Goal: Task Accomplishment & Management: Complete application form

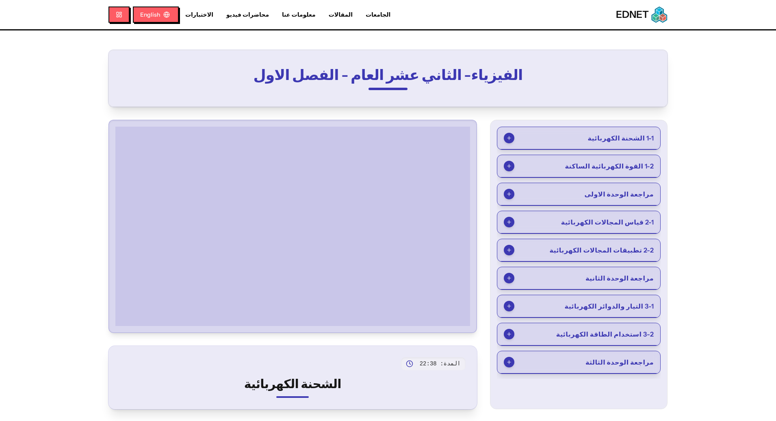
click at [595, 168] on span "1-2 القوة الكهربائية الساكنة" at bounding box center [609, 166] width 89 height 10
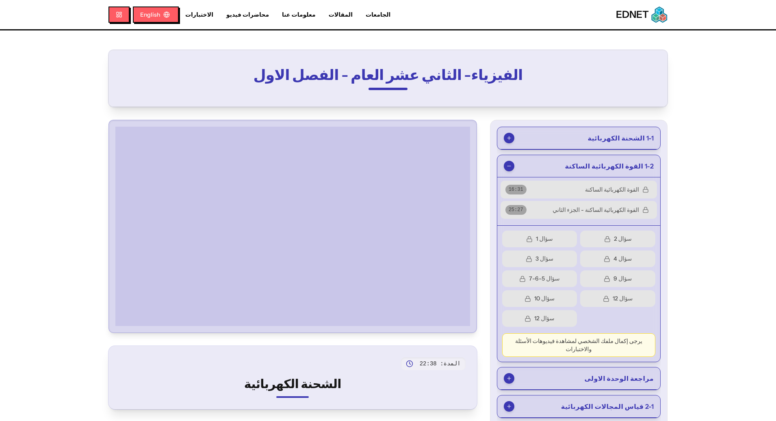
click at [551, 198] on button "القوة الكهربائية الساكنة 16 : 31" at bounding box center [578, 190] width 156 height 18
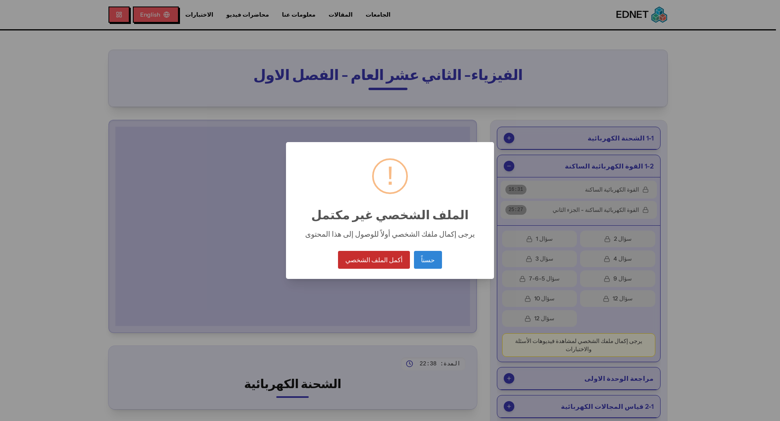
click at [394, 261] on button "أكمل الملف الشخصي" at bounding box center [373, 260] width 71 height 18
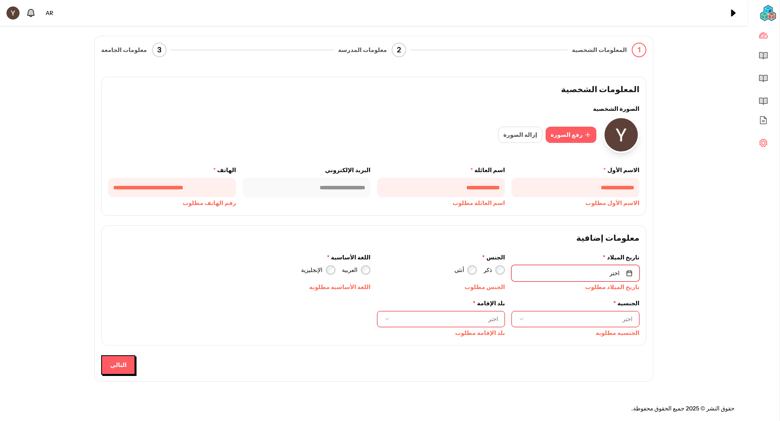
click at [552, 270] on button "اختر" at bounding box center [575, 273] width 128 height 16
click at [559, 297] on html "**********" at bounding box center [390, 210] width 780 height 421
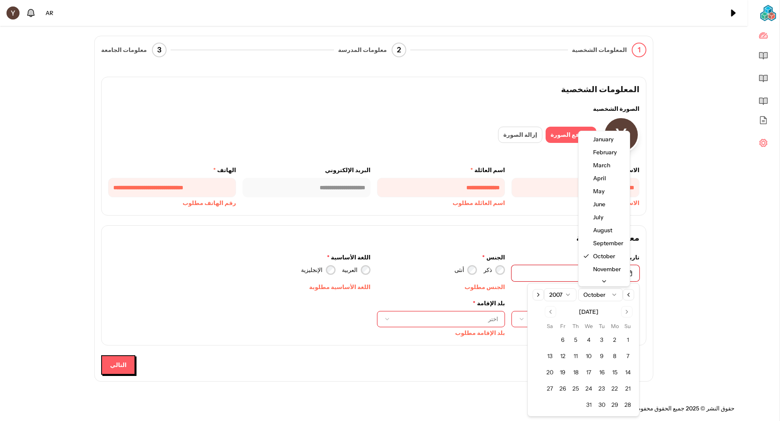
click at [596, 298] on html "**********" at bounding box center [390, 210] width 780 height 421
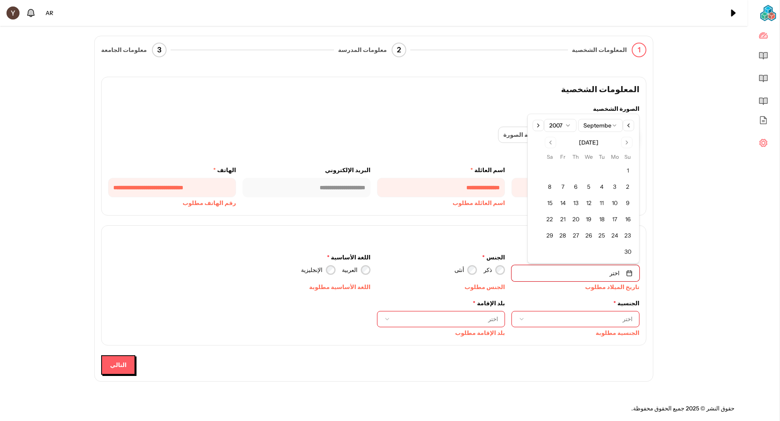
click at [552, 234] on button "29" at bounding box center [549, 235] width 13 height 13
click at [588, 314] on button "اختر" at bounding box center [575, 319] width 128 height 16
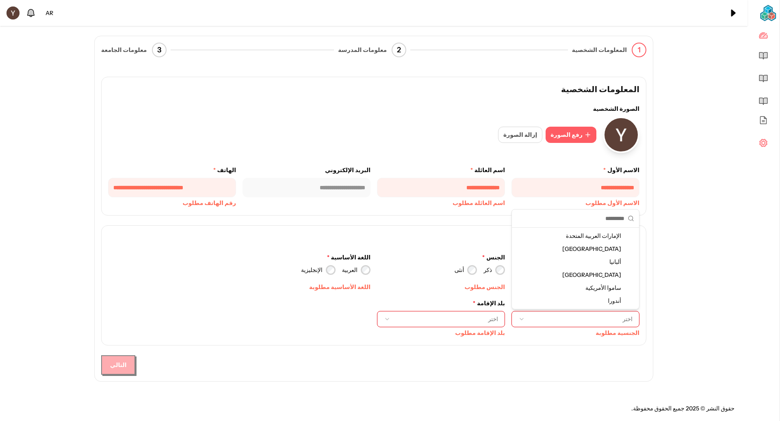
type input "*"
type input "****"
click at [595, 262] on span "الجمهورية العربية ال سوري ة" at bounding box center [592, 262] width 63 height 8
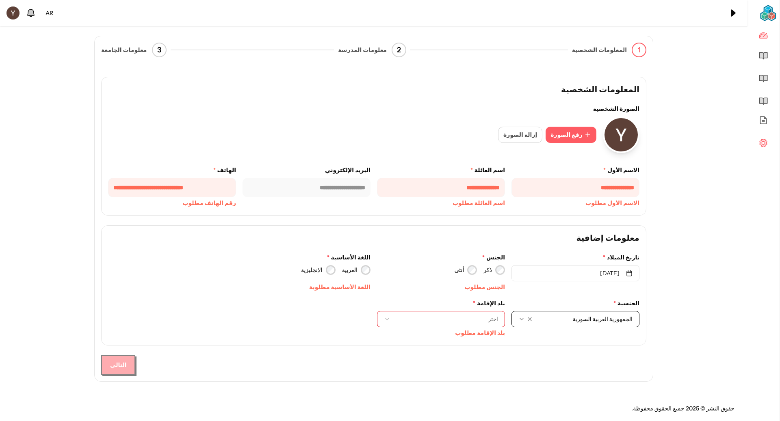
click at [443, 316] on span "اختر" at bounding box center [447, 319] width 101 height 8
click at [446, 239] on span "الإمارات العربية المتحدة" at bounding box center [460, 236] width 58 height 8
click at [357, 271] on label "العربية" at bounding box center [349, 270] width 15 height 9
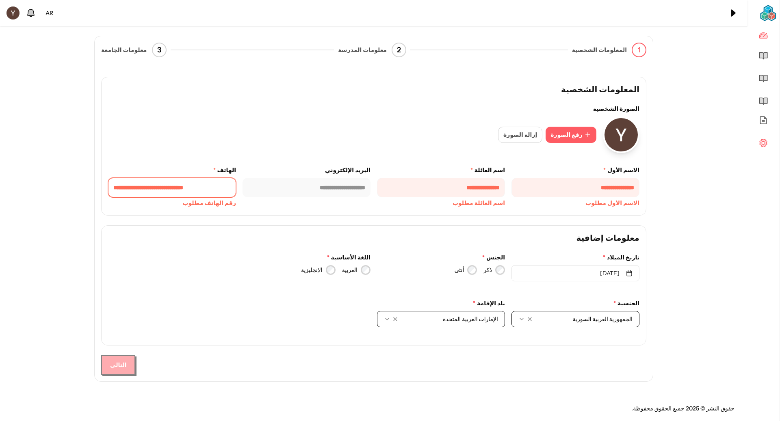
click at [180, 191] on input "tel" at bounding box center [172, 187] width 128 height 19
click at [181, 189] on input "tel" at bounding box center [172, 187] width 128 height 19
type input "**********"
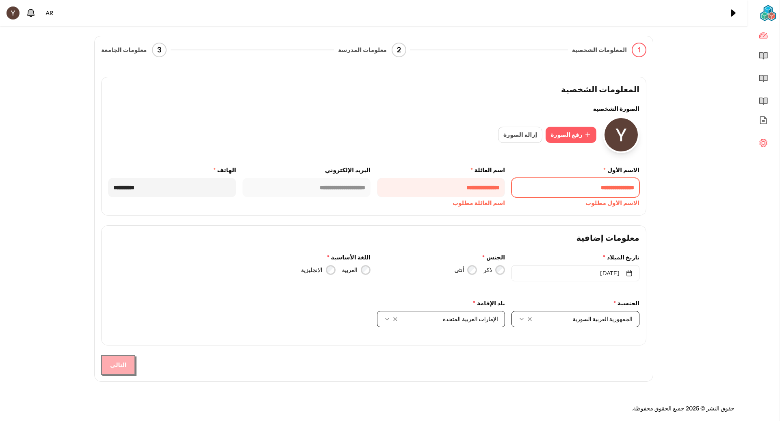
click at [626, 183] on input "text" at bounding box center [575, 187] width 128 height 19
type input "*"
type input "***"
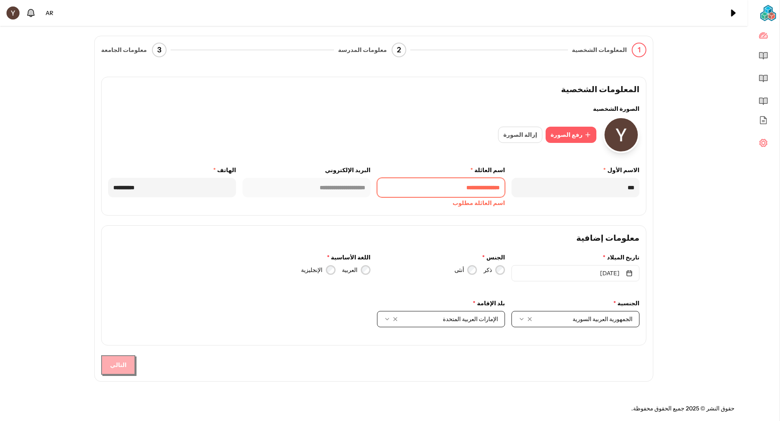
click at [489, 193] on input "text" at bounding box center [441, 187] width 128 height 19
type input "******"
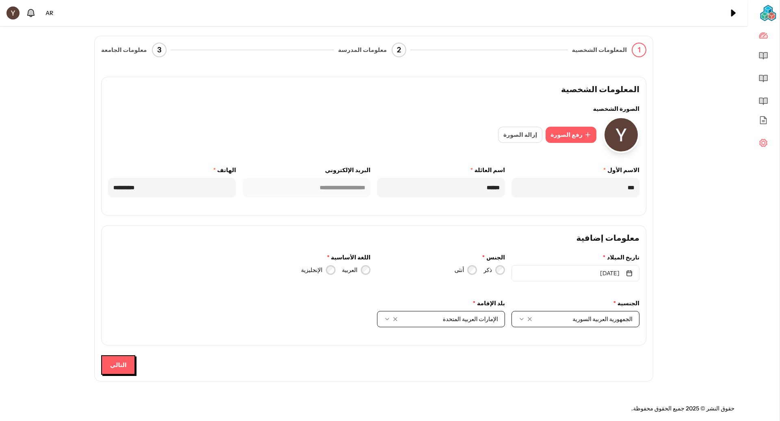
click at [98, 368] on div "**********" at bounding box center [374, 208] width 552 height 339
click at [116, 357] on button "التالي" at bounding box center [118, 364] width 34 height 19
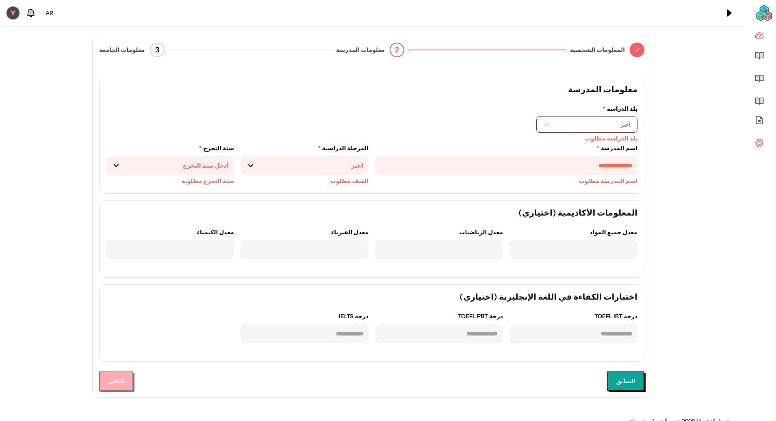
click at [580, 120] on button "اختر" at bounding box center [586, 125] width 101 height 16
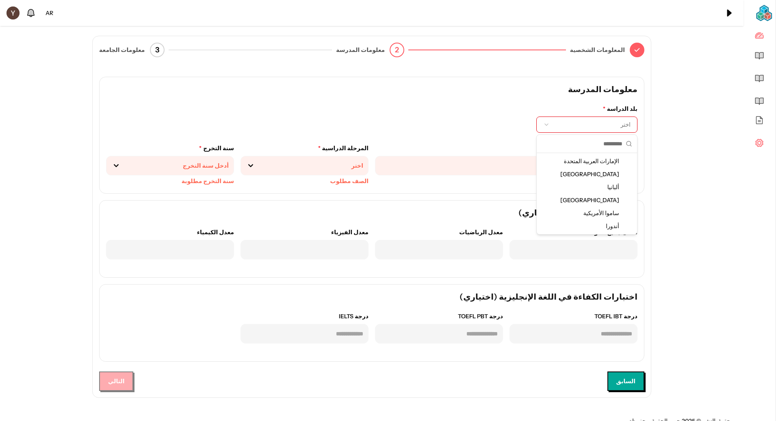
click at [589, 167] on div "الإمارات العربية المتحدة" at bounding box center [586, 161] width 97 height 13
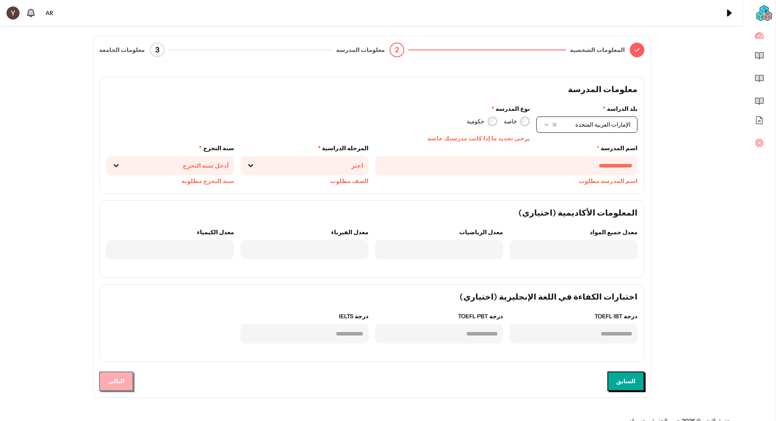
click at [518, 125] on div "خاصة" at bounding box center [517, 122] width 26 height 10
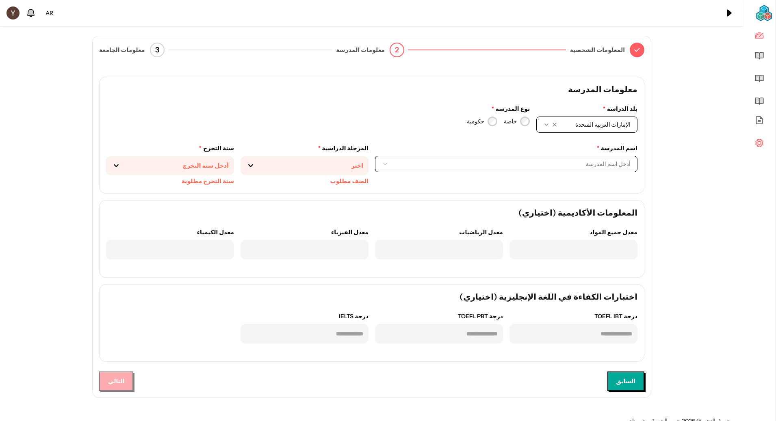
click at [555, 158] on button "أدخل اسم المدرسة" at bounding box center [506, 164] width 262 height 16
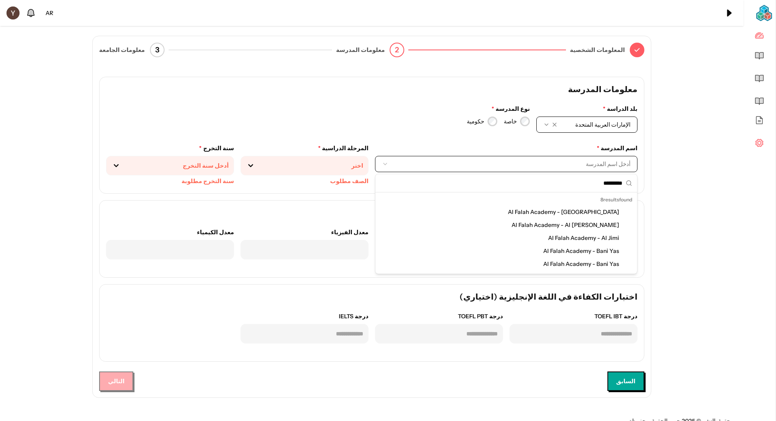
type input "*********"
click at [471, 217] on div "Al Falah Academy - [GEOGRAPHIC_DATA]" at bounding box center [506, 212] width 258 height 13
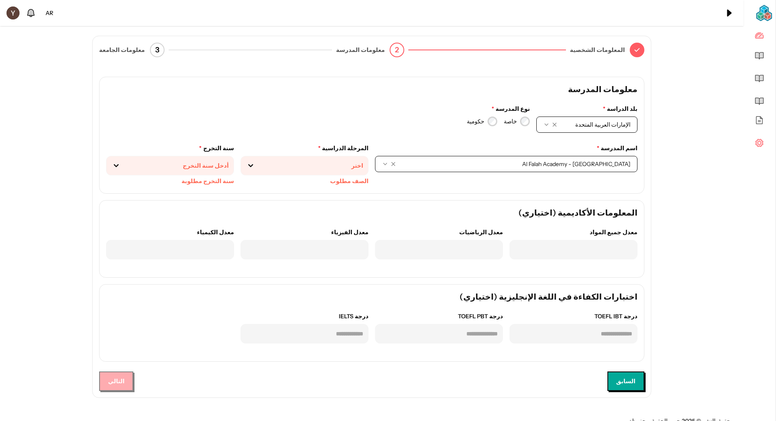
click at [342, 167] on div at bounding box center [314, 166] width 98 height 9
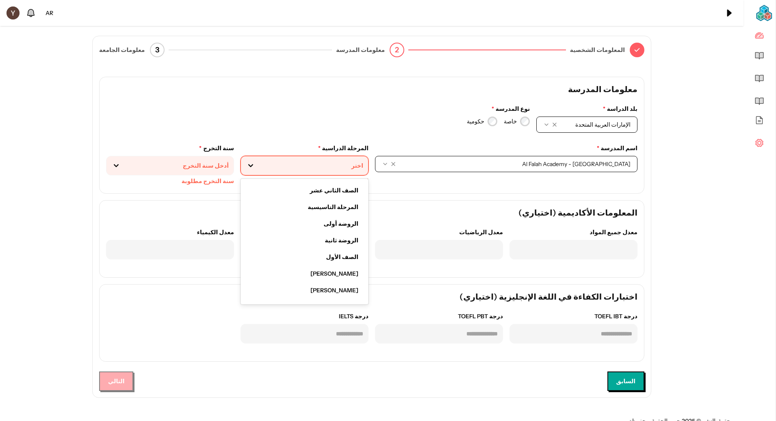
click at [341, 194] on span "الصف الثاني عشر" at bounding box center [334, 190] width 49 height 9
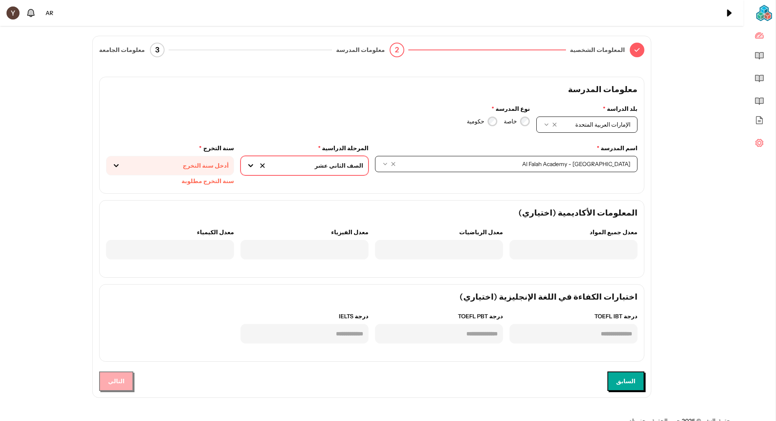
click at [210, 166] on div at bounding box center [180, 166] width 98 height 9
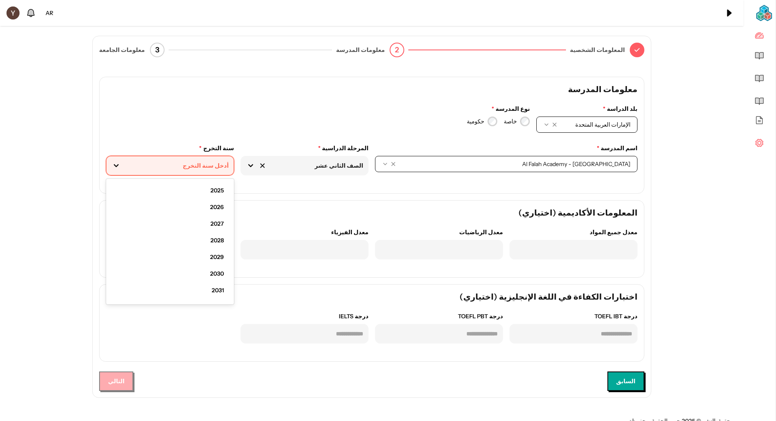
click at [215, 207] on span "2026" at bounding box center [217, 207] width 14 height 9
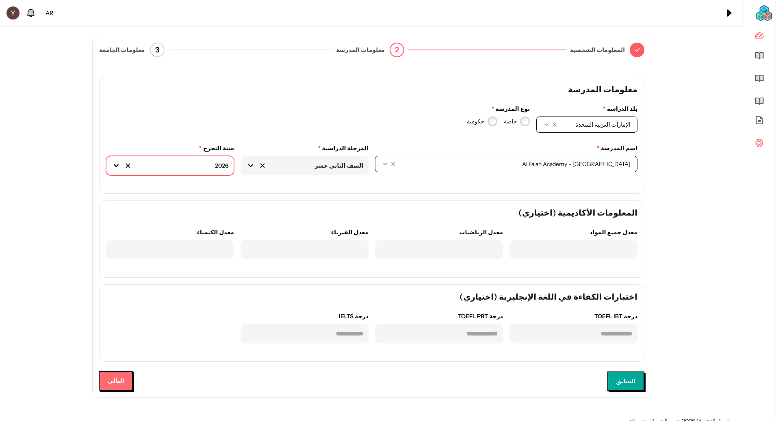
click at [120, 385] on button "التالي" at bounding box center [116, 380] width 34 height 19
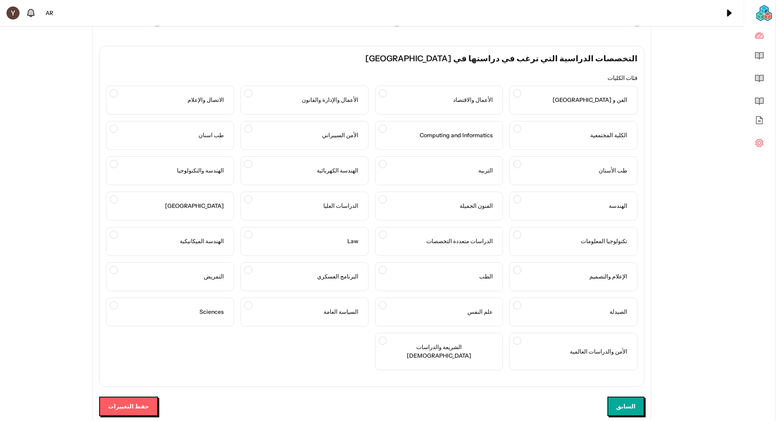
scroll to position [60, 0]
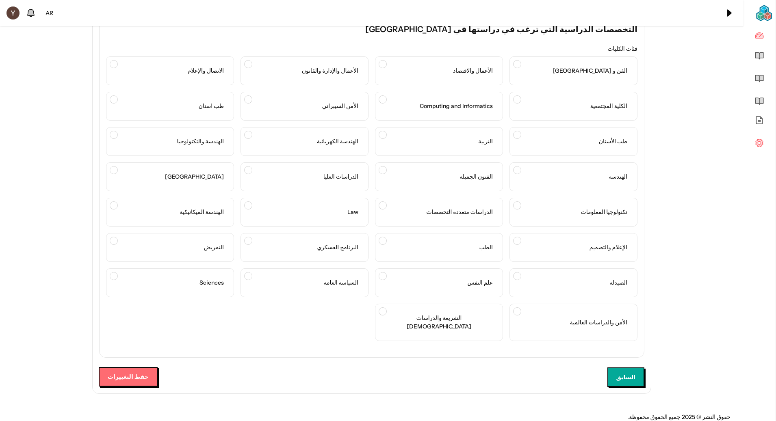
click at [128, 370] on button "حفظ التغييرات" at bounding box center [128, 376] width 59 height 19
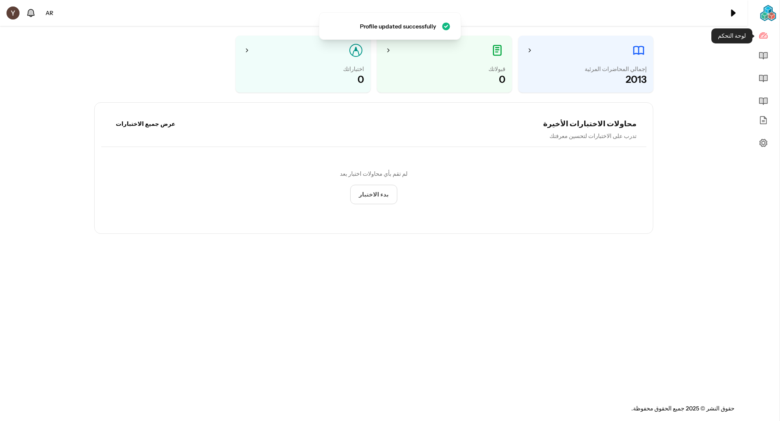
click at [762, 36] on icon "scrollable content" at bounding box center [763, 35] width 8 height 6
click at [760, 23] on link at bounding box center [763, 13] width 32 height 26
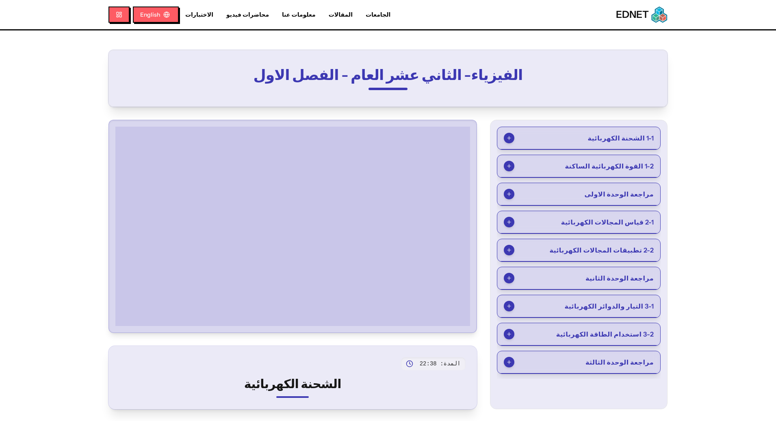
click at [589, 163] on span "1-2 القوة الكهربائية الساكنة" at bounding box center [609, 166] width 89 height 10
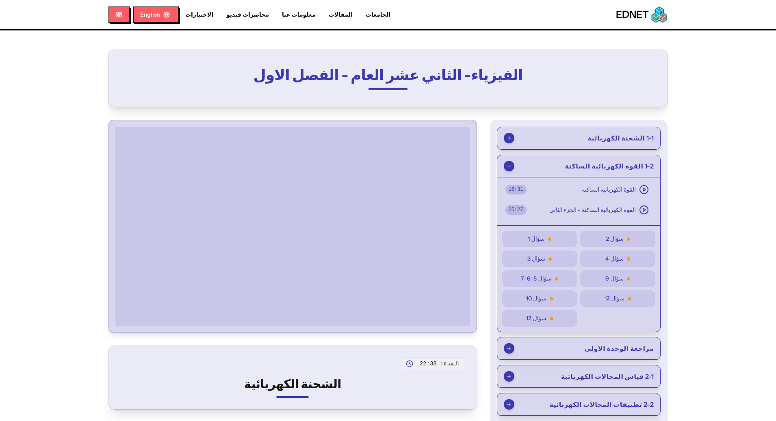
click at [526, 193] on div "القوة الكهربائية الساكنة 16 : 31" at bounding box center [578, 190] width 147 height 10
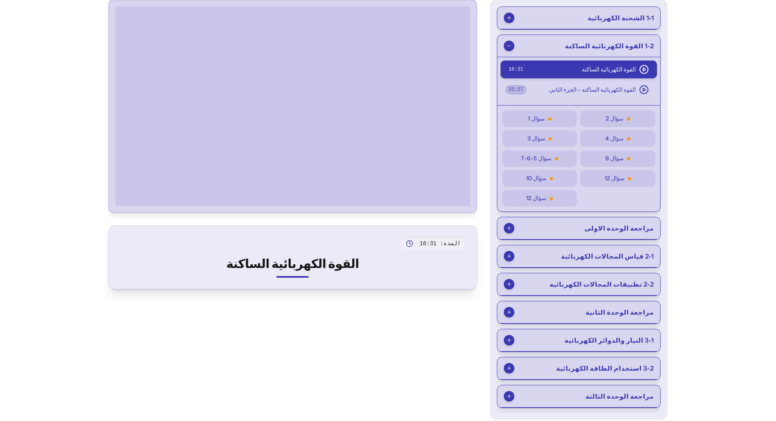
scroll to position [122, 0]
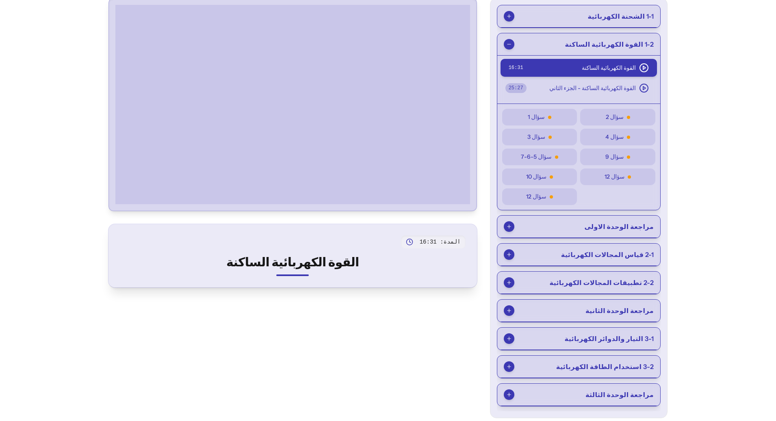
click at [630, 92] on span "القوة الكهربائية الساكنة - الجزء الثاني" at bounding box center [592, 88] width 87 height 8
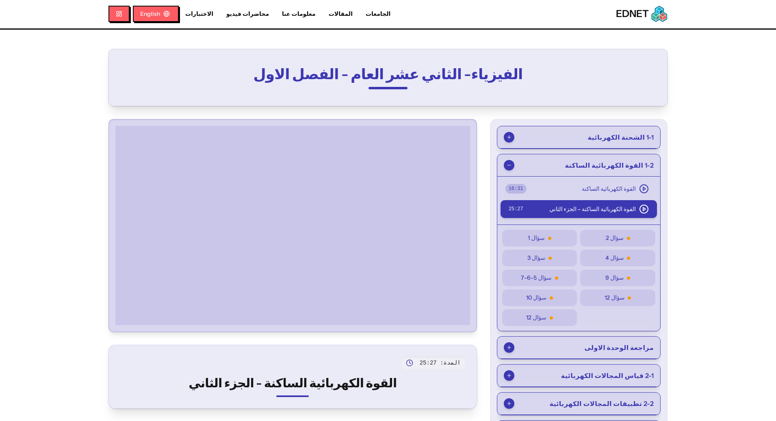
scroll to position [0, 0]
